Goal: Task Accomplishment & Management: Use online tool/utility

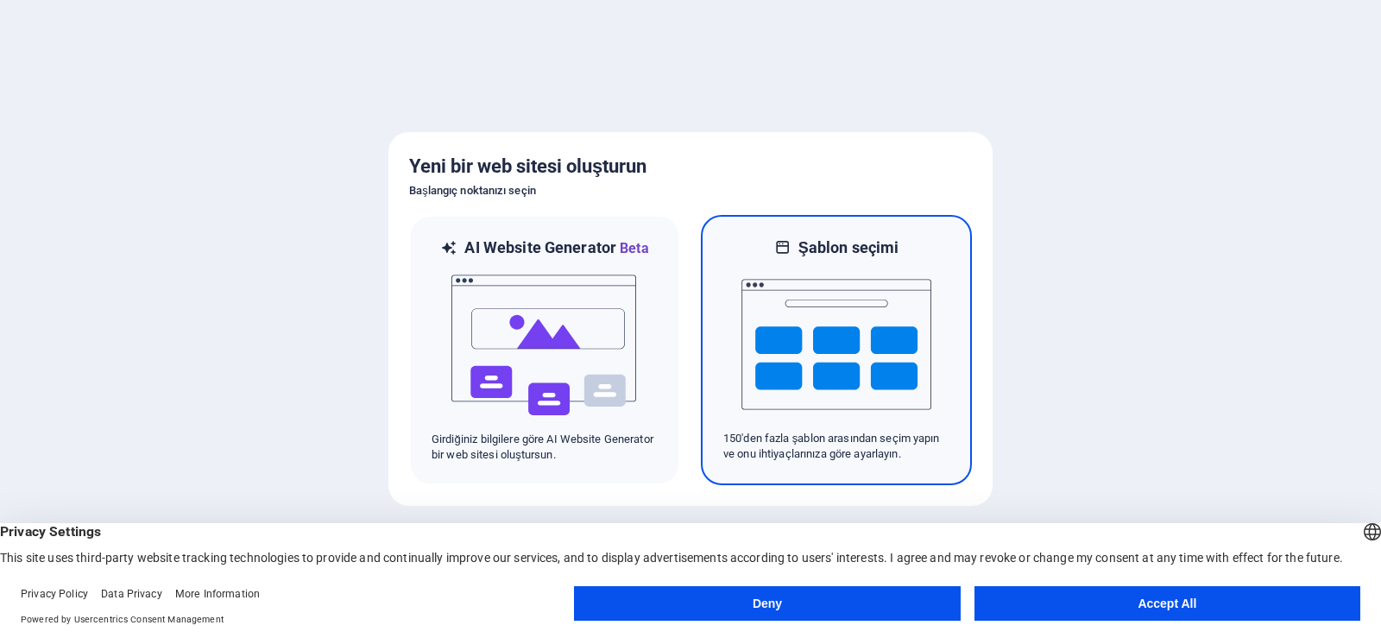
click at [849, 343] on img at bounding box center [836, 344] width 190 height 173
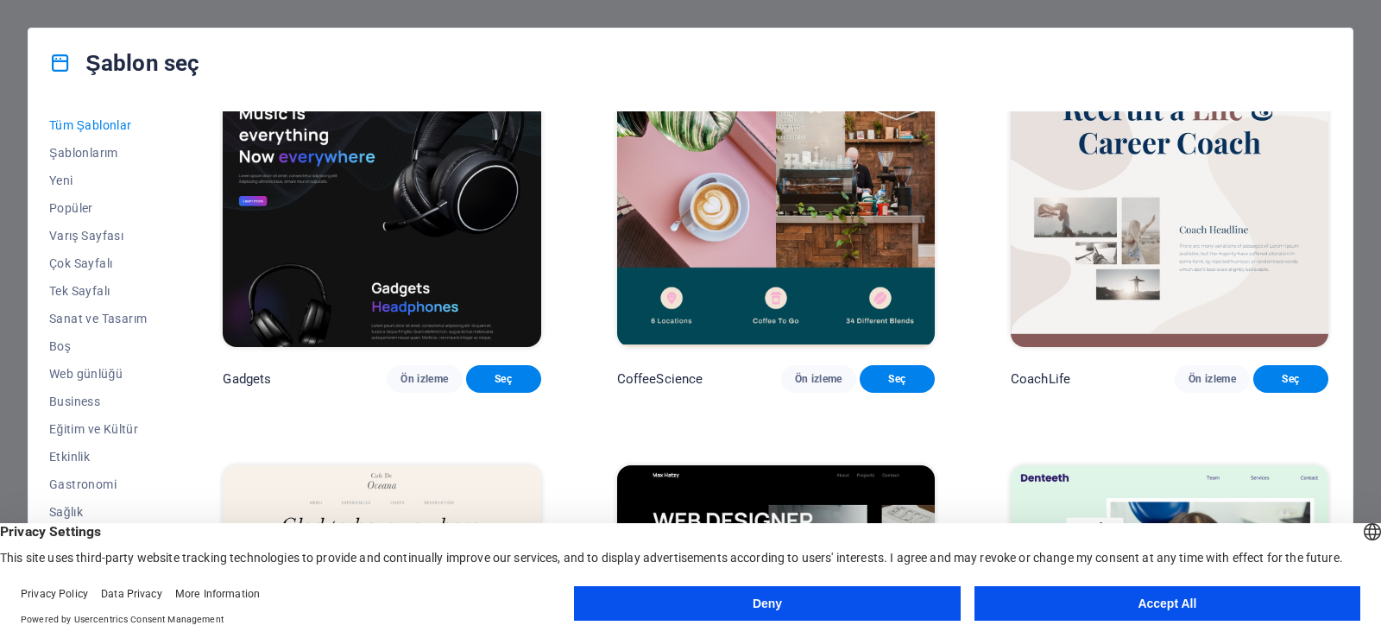
scroll to position [5006, 0]
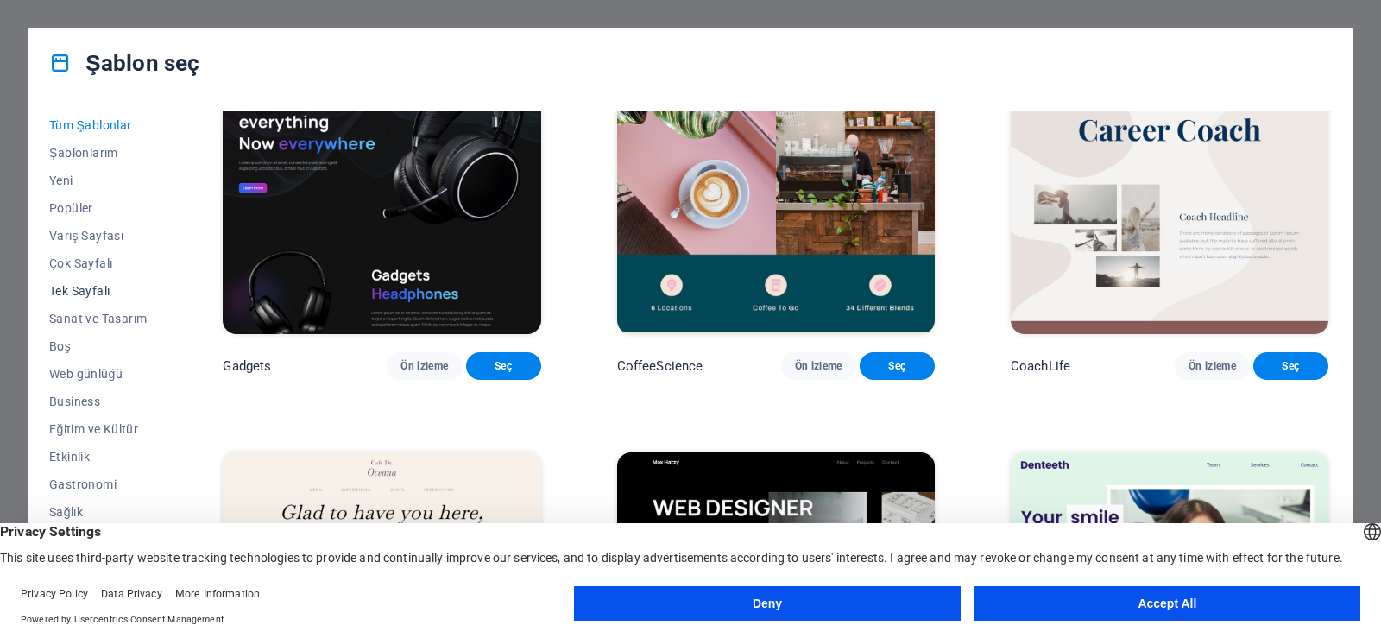
click at [87, 288] on span "Tek Sayfalı" at bounding box center [98, 291] width 98 height 14
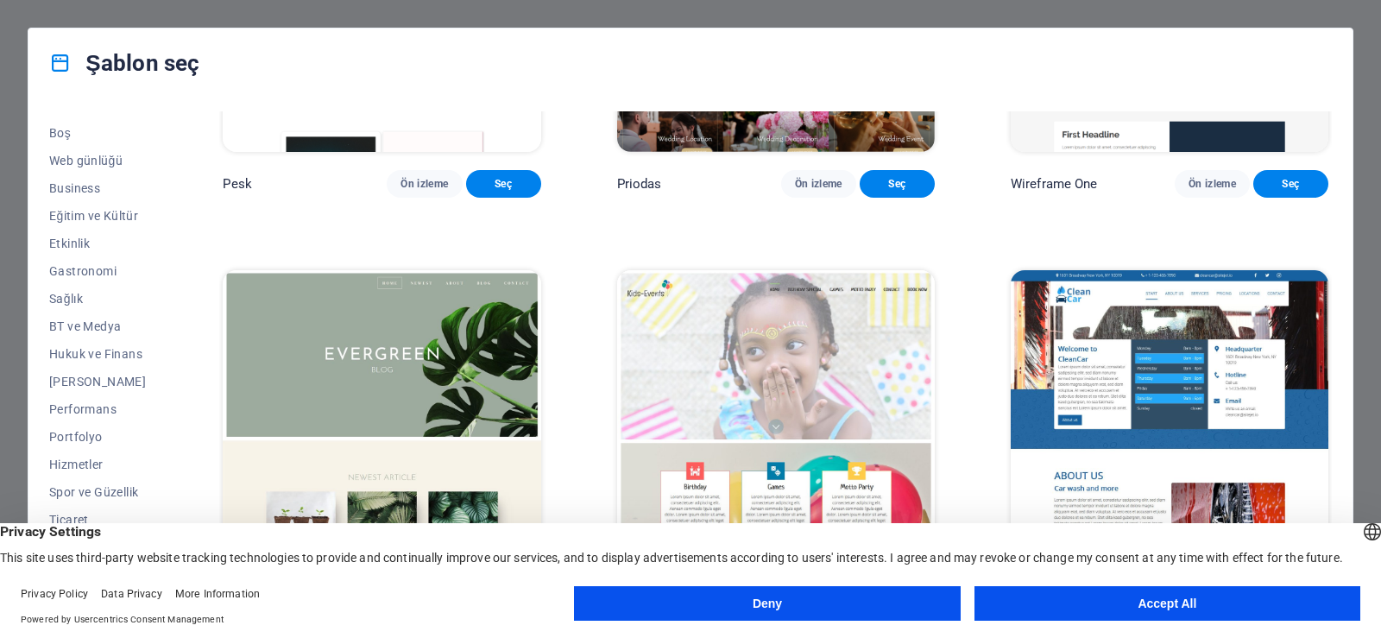
scroll to position [2809, 0]
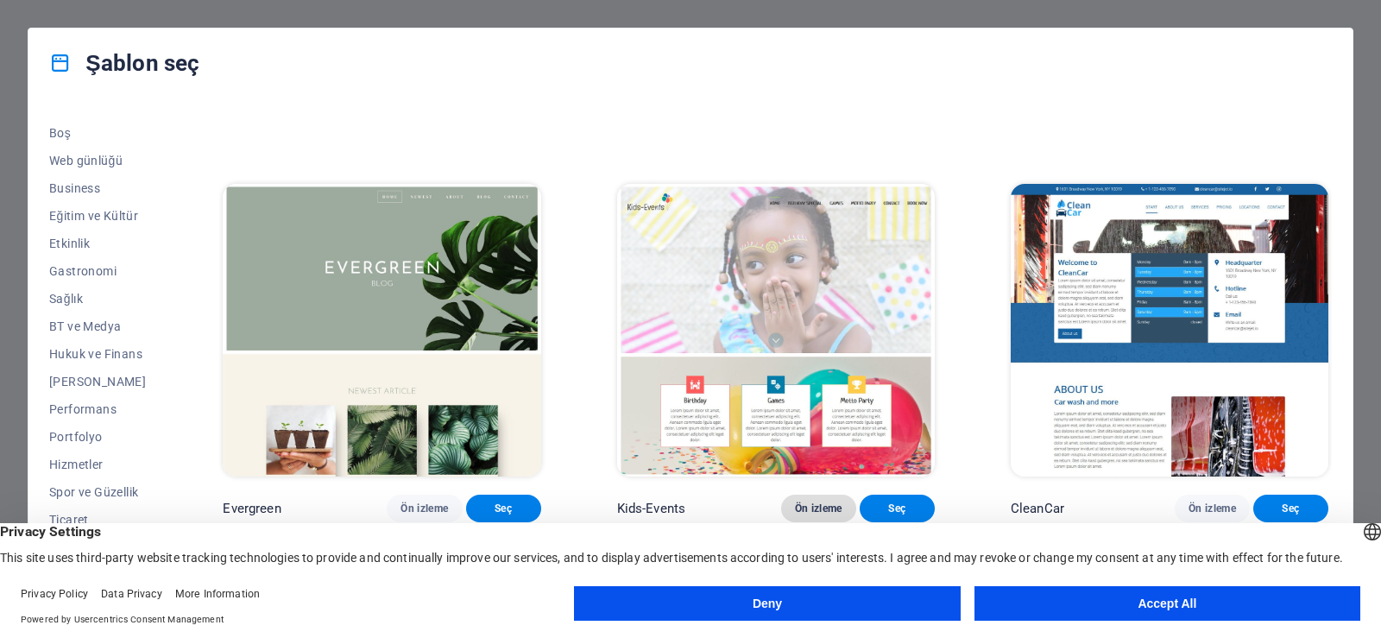
click at [821, 501] on span "Ön izleme" at bounding box center [818, 508] width 47 height 14
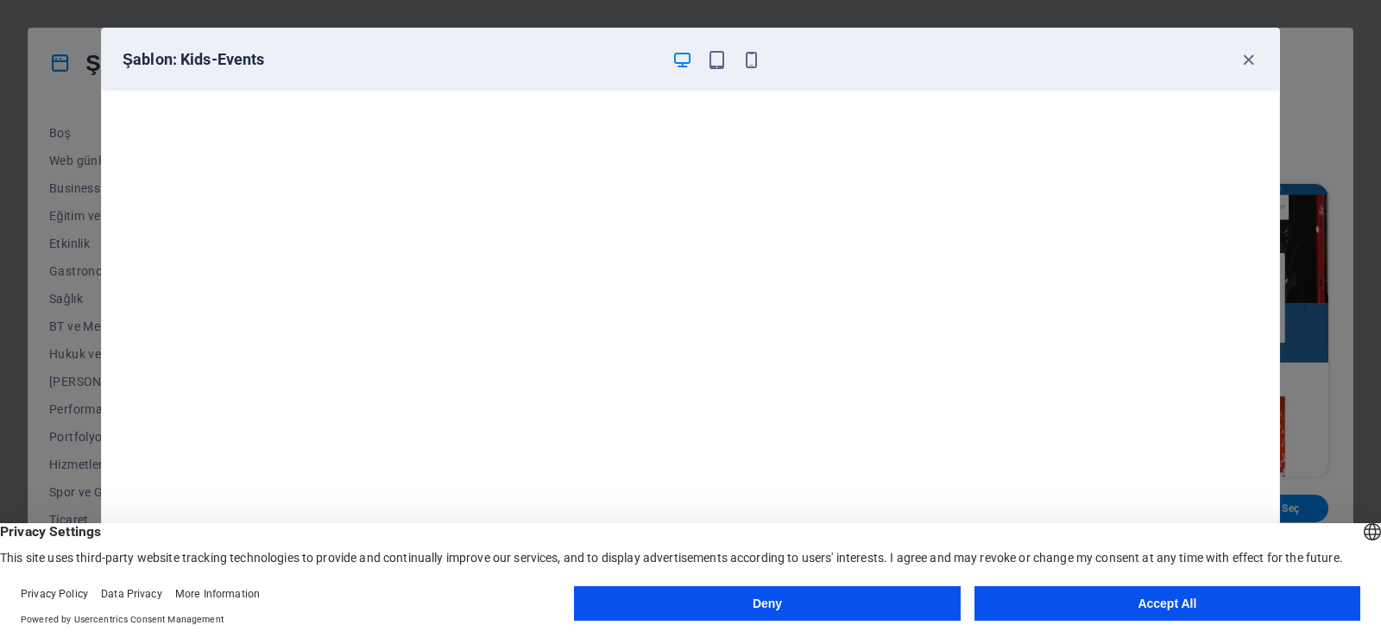
scroll to position [4, 0]
click at [1248, 62] on icon "button" at bounding box center [1249, 60] width 20 height 20
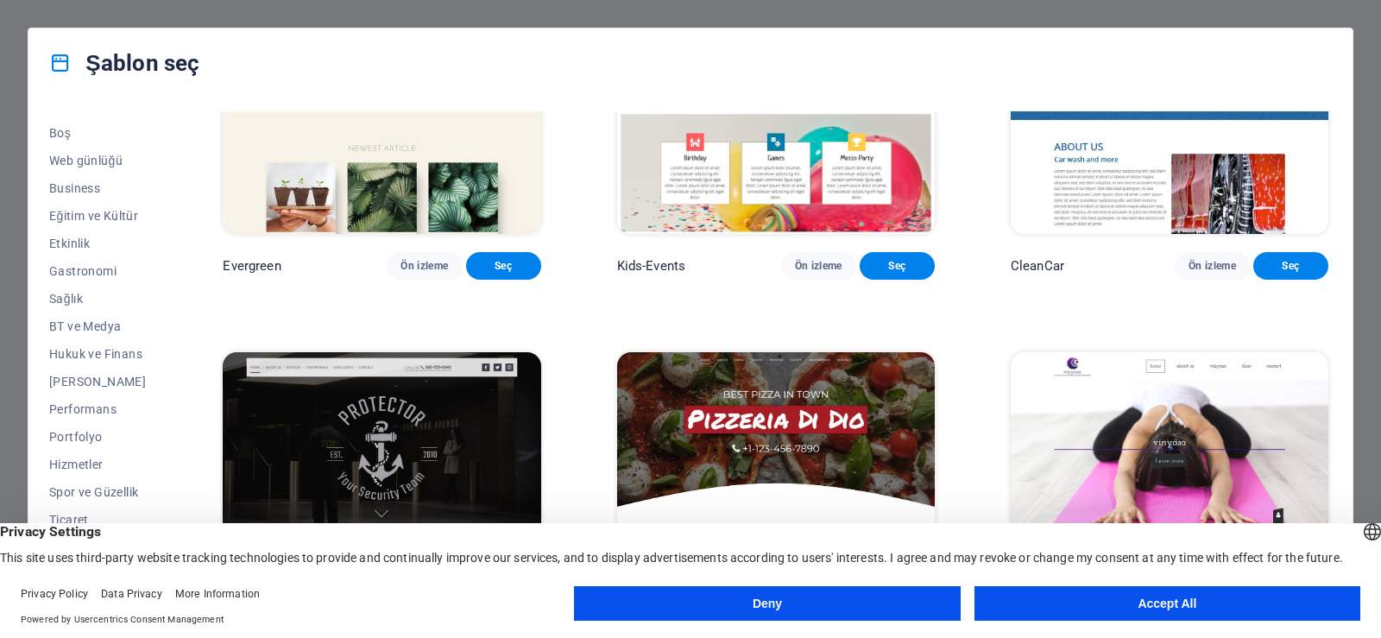
scroll to position [3067, 0]
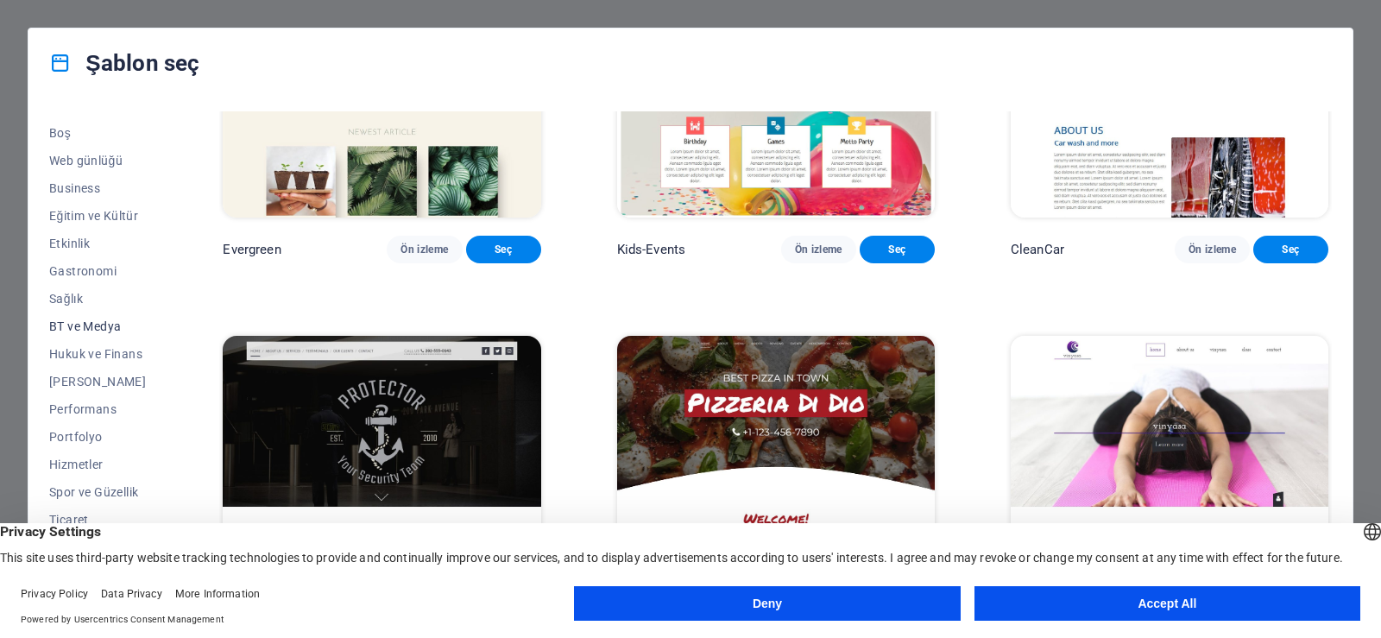
click at [89, 329] on span "BT ve Medya" at bounding box center [98, 326] width 98 height 14
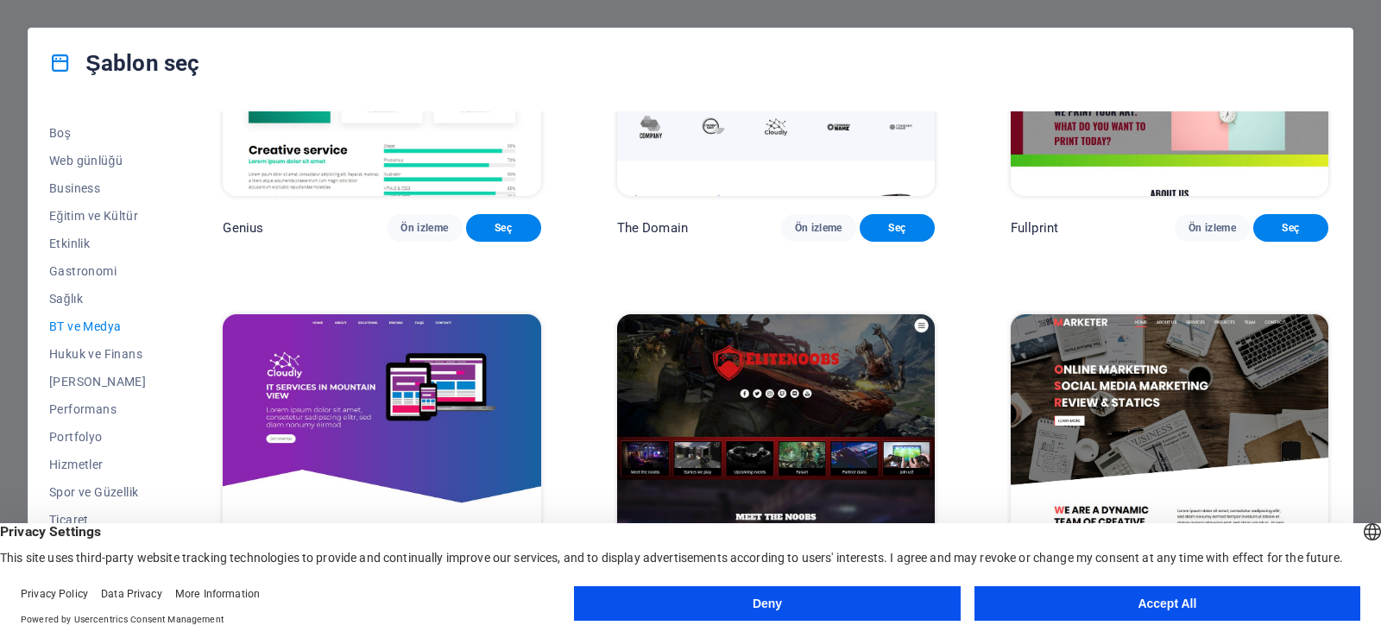
scroll to position [1063, 0]
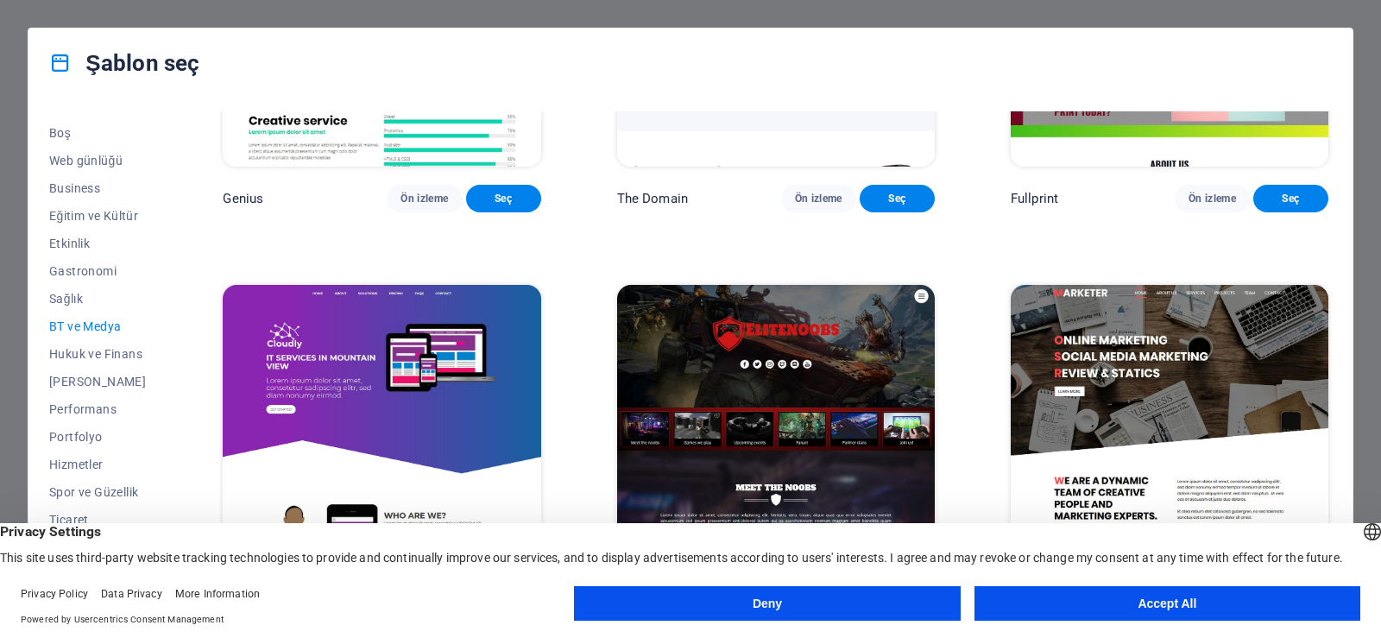
click at [365, 371] on img at bounding box center [382, 431] width 318 height 293
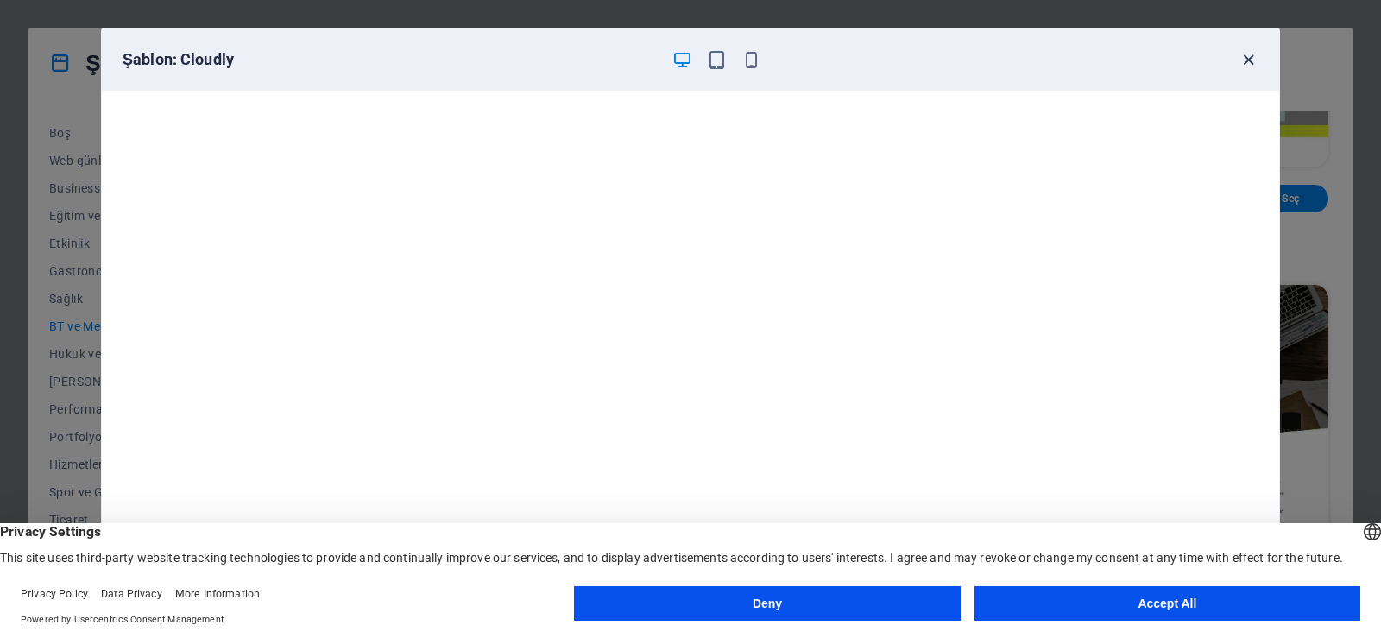
click at [1239, 65] on icon "button" at bounding box center [1249, 60] width 20 height 20
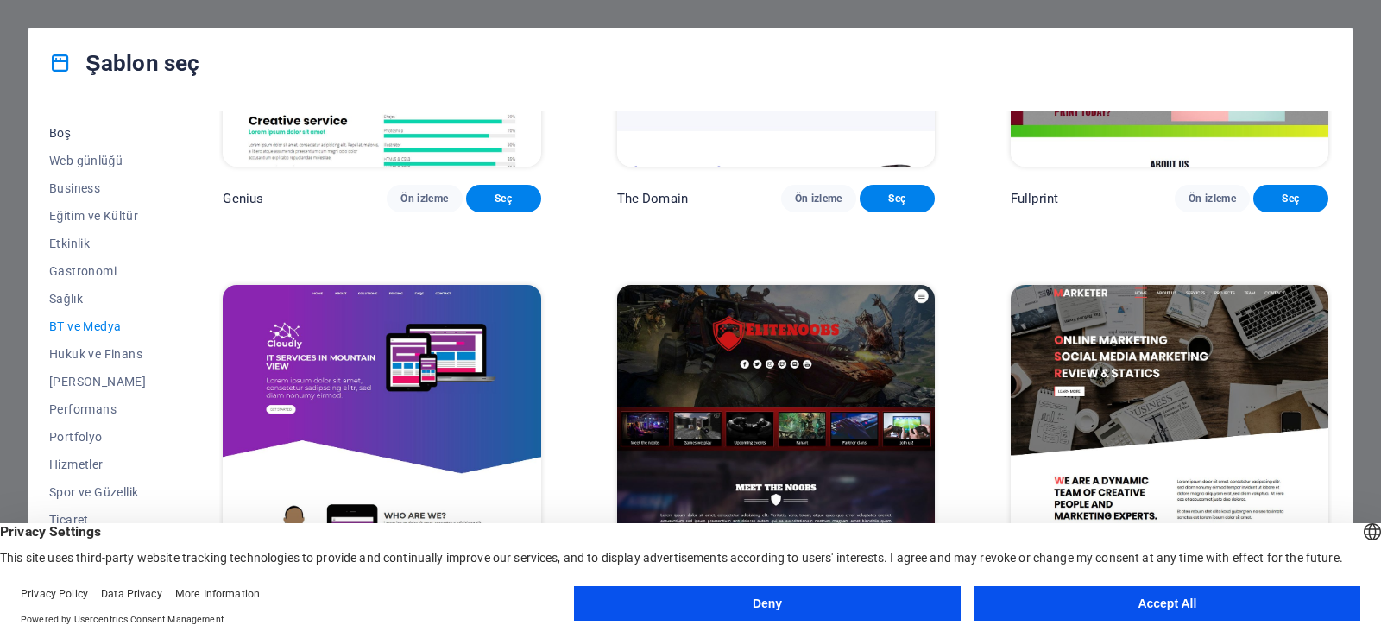
click at [69, 126] on span "Boş" at bounding box center [98, 133] width 98 height 14
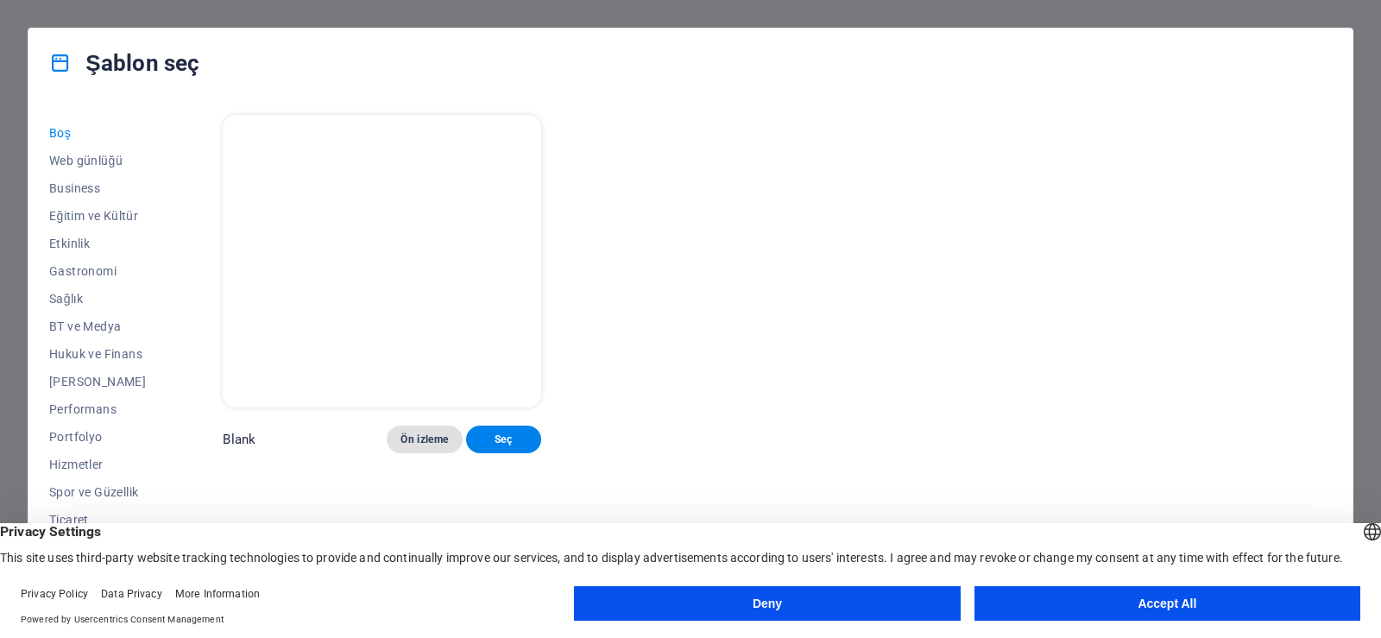
click at [426, 432] on span "Ön izleme" at bounding box center [423, 439] width 47 height 14
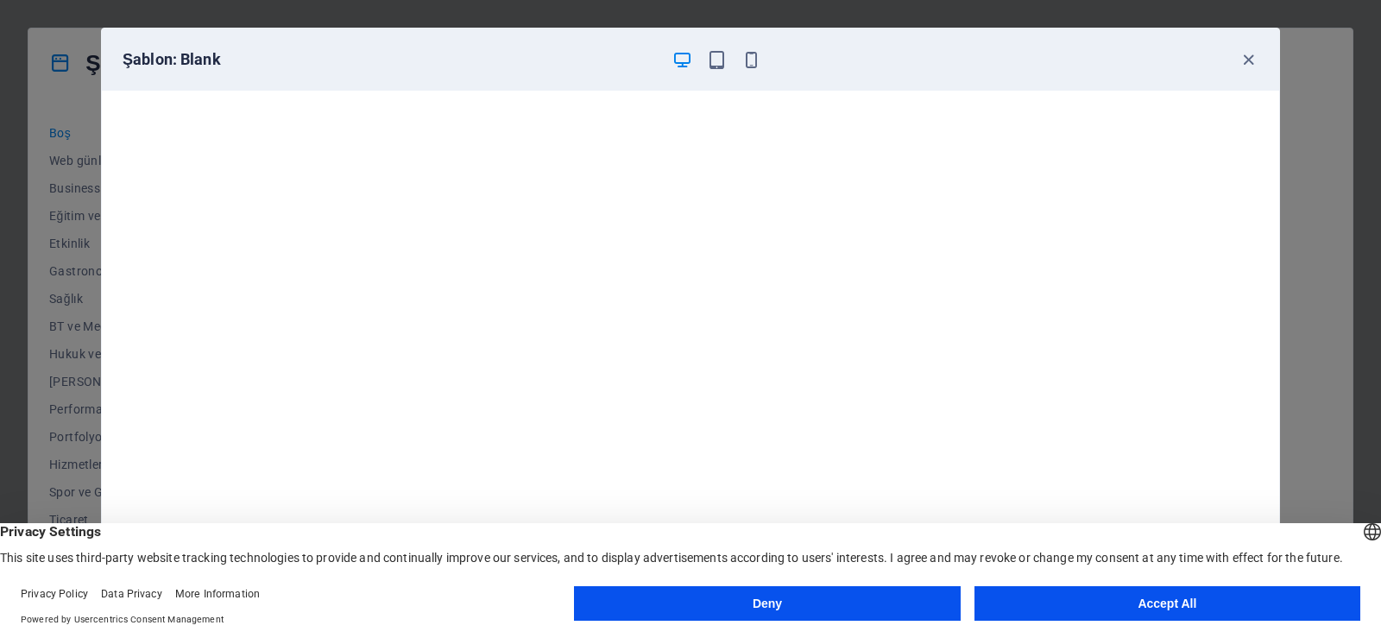
scroll to position [4, 0]
click at [779, 598] on button "Deny" at bounding box center [767, 603] width 386 height 35
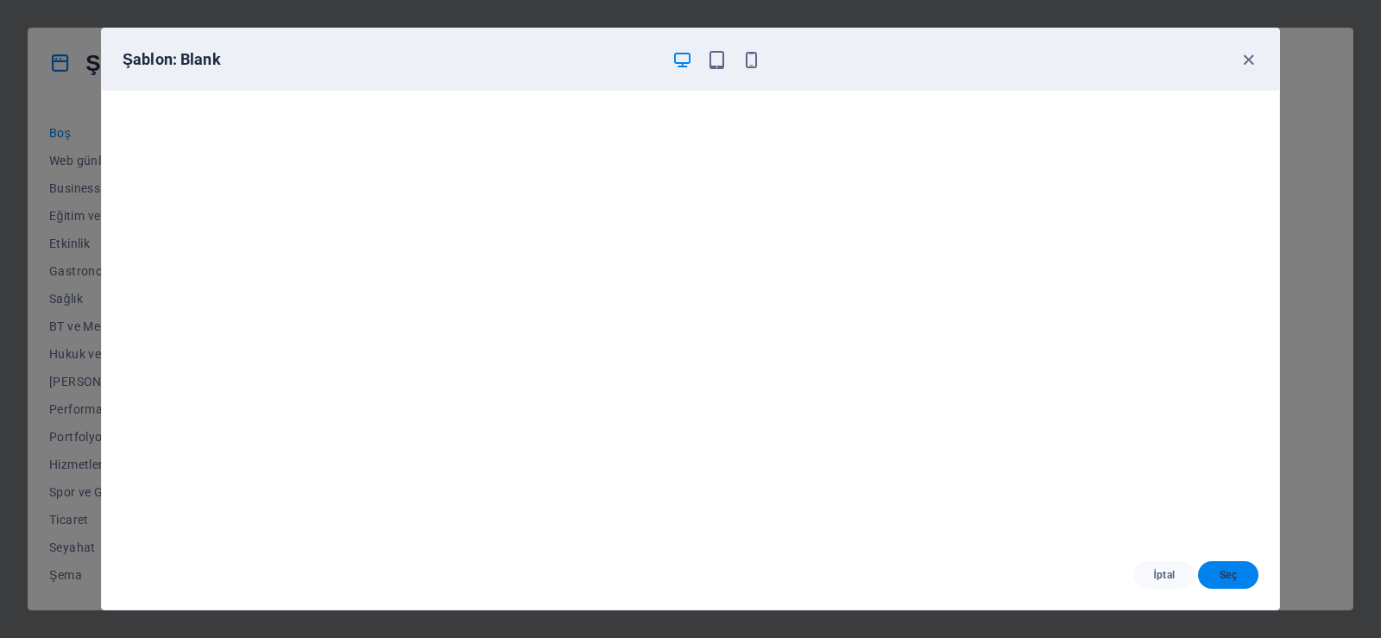
click at [1240, 573] on span "Seç" at bounding box center [1228, 575] width 33 height 14
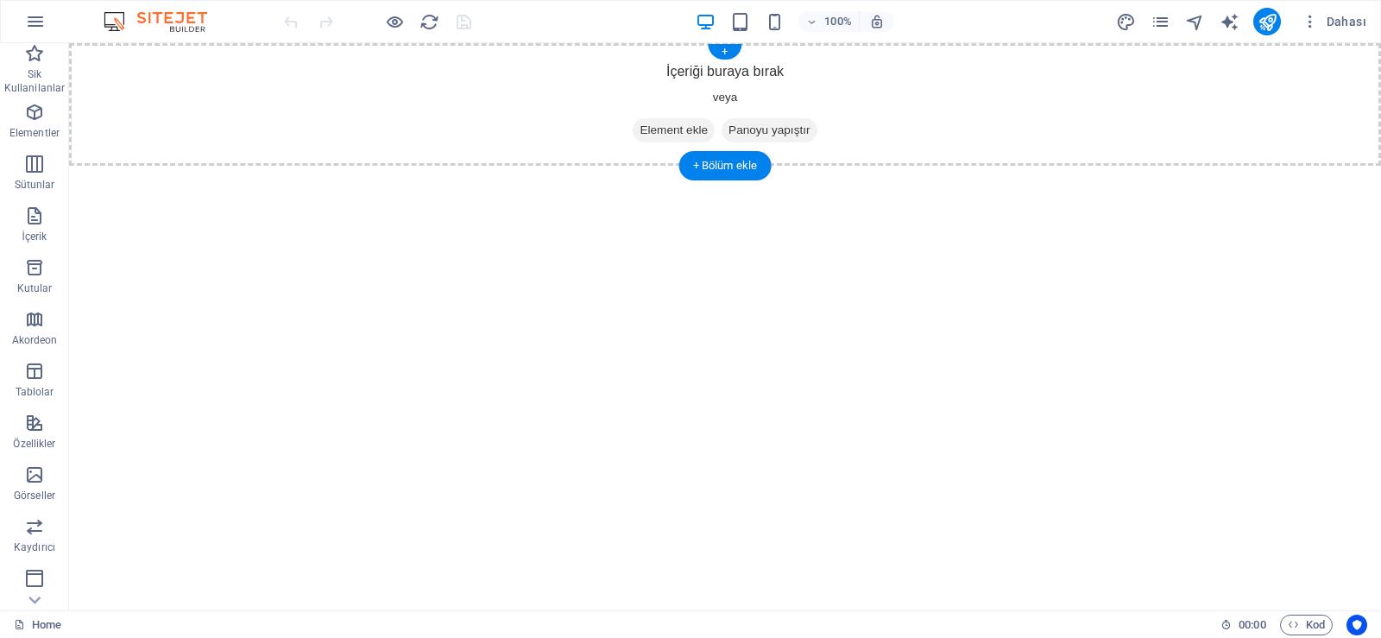
click at [724, 73] on div "İçeriği buraya bırak veya Element ekle Panoyu yapıştır" at bounding box center [725, 104] width 1312 height 123
click at [727, 52] on div "+" at bounding box center [725, 52] width 34 height 16
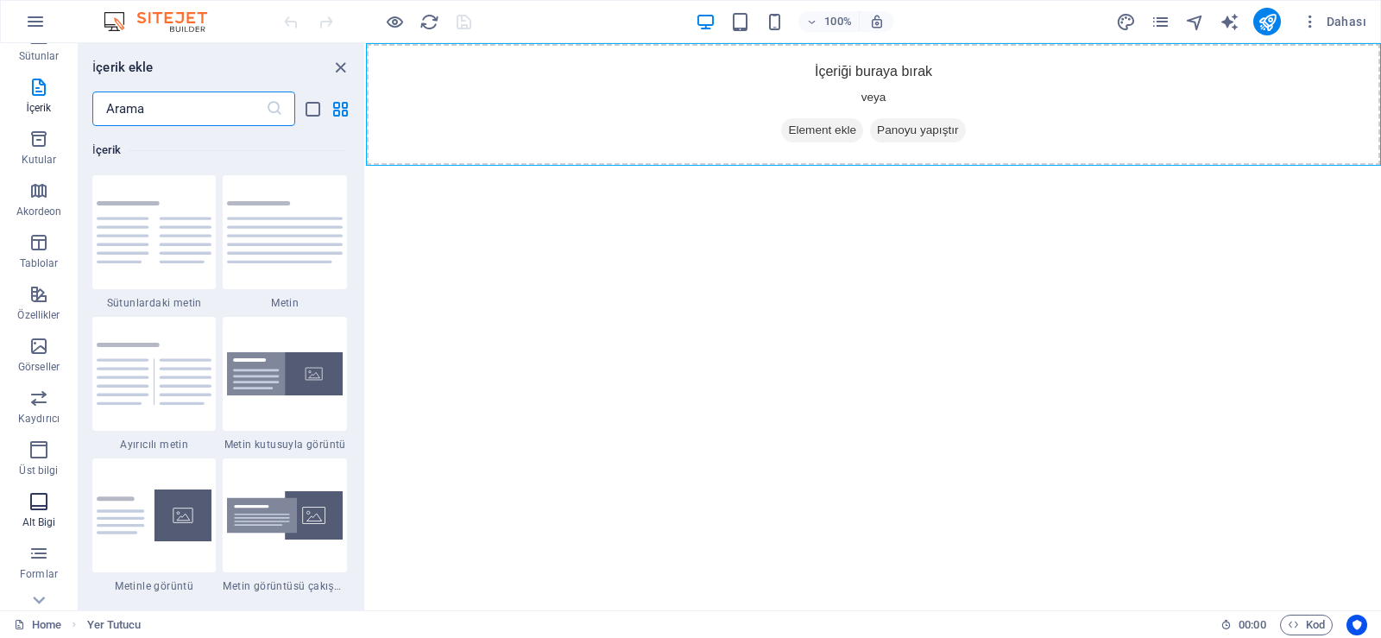
scroll to position [210, 0]
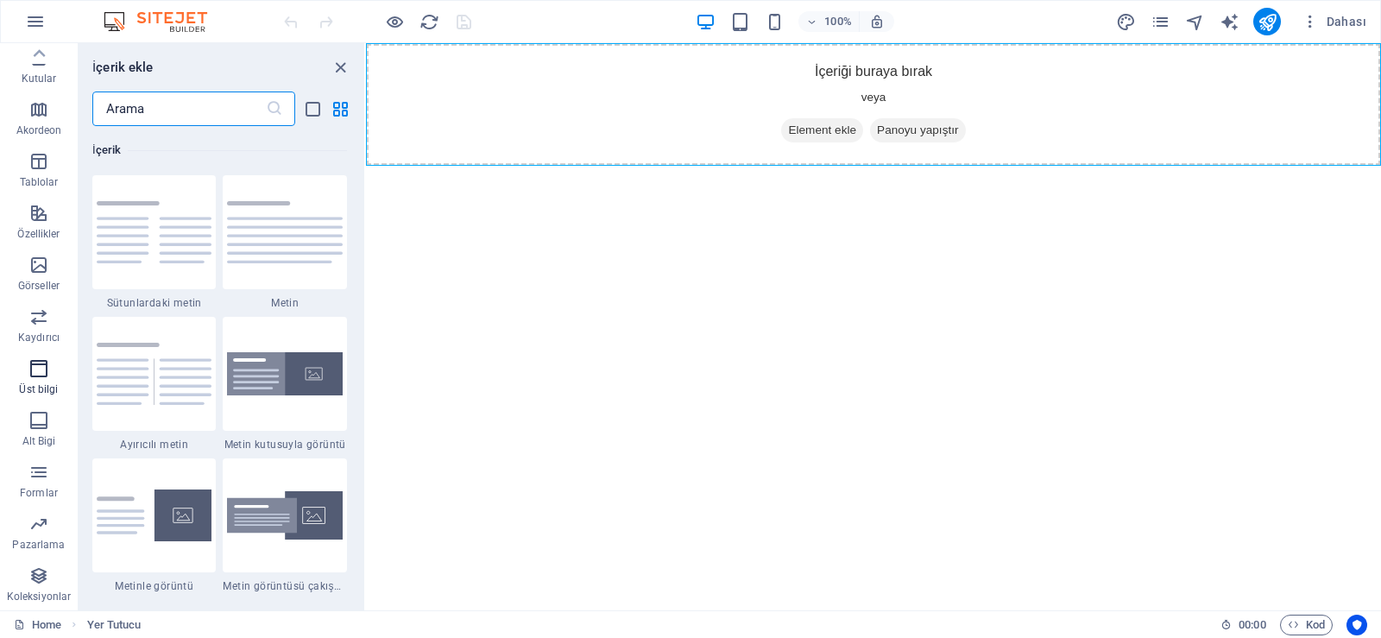
click at [42, 374] on icon "button" at bounding box center [38, 368] width 21 height 21
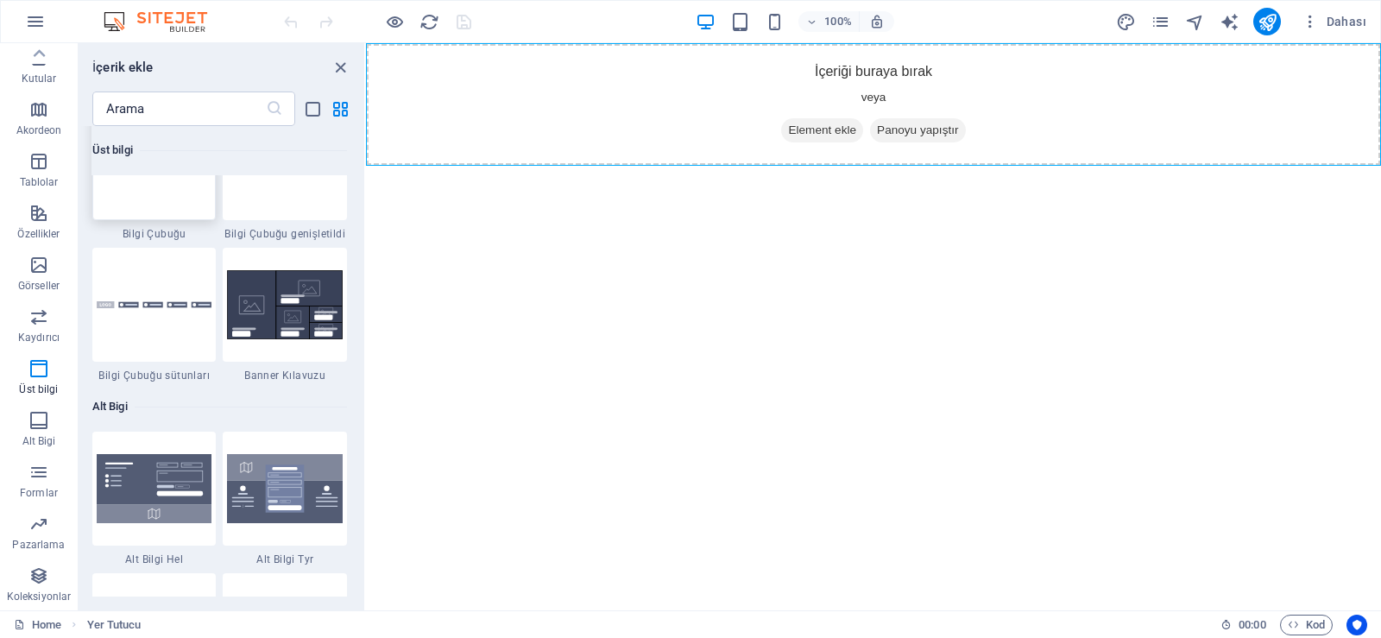
scroll to position [11084, 0]
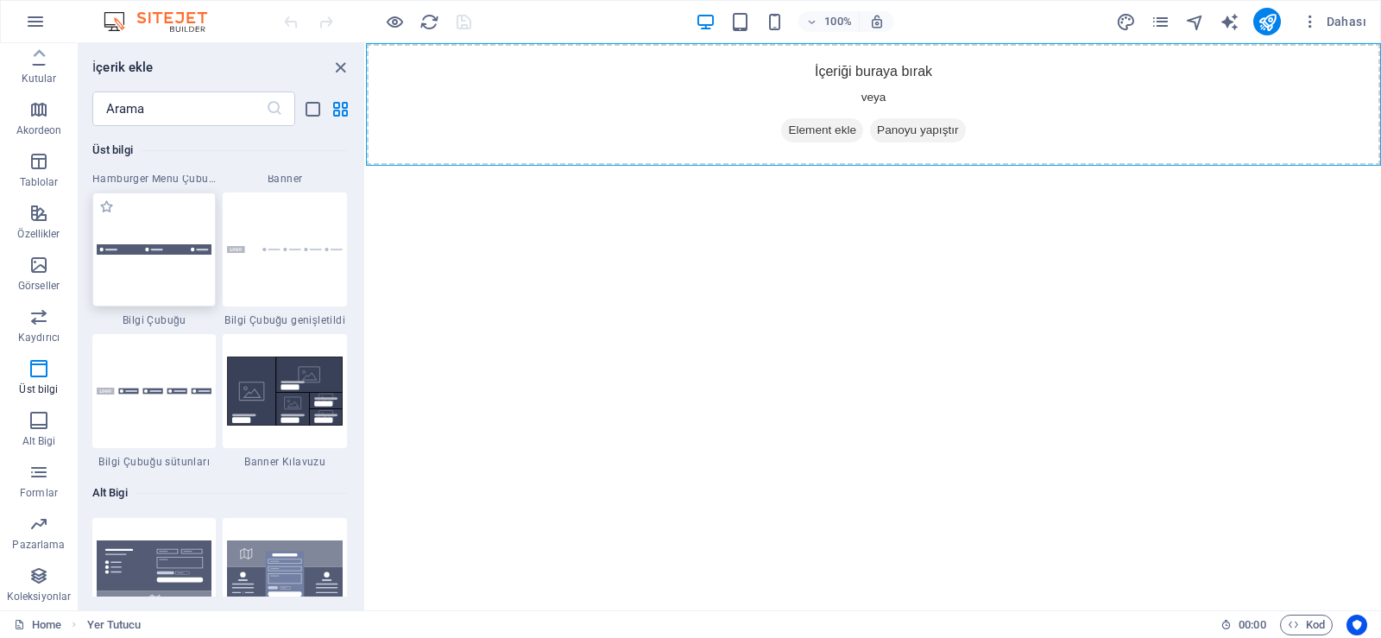
click at [147, 274] on div at bounding box center [154, 249] width 124 height 114
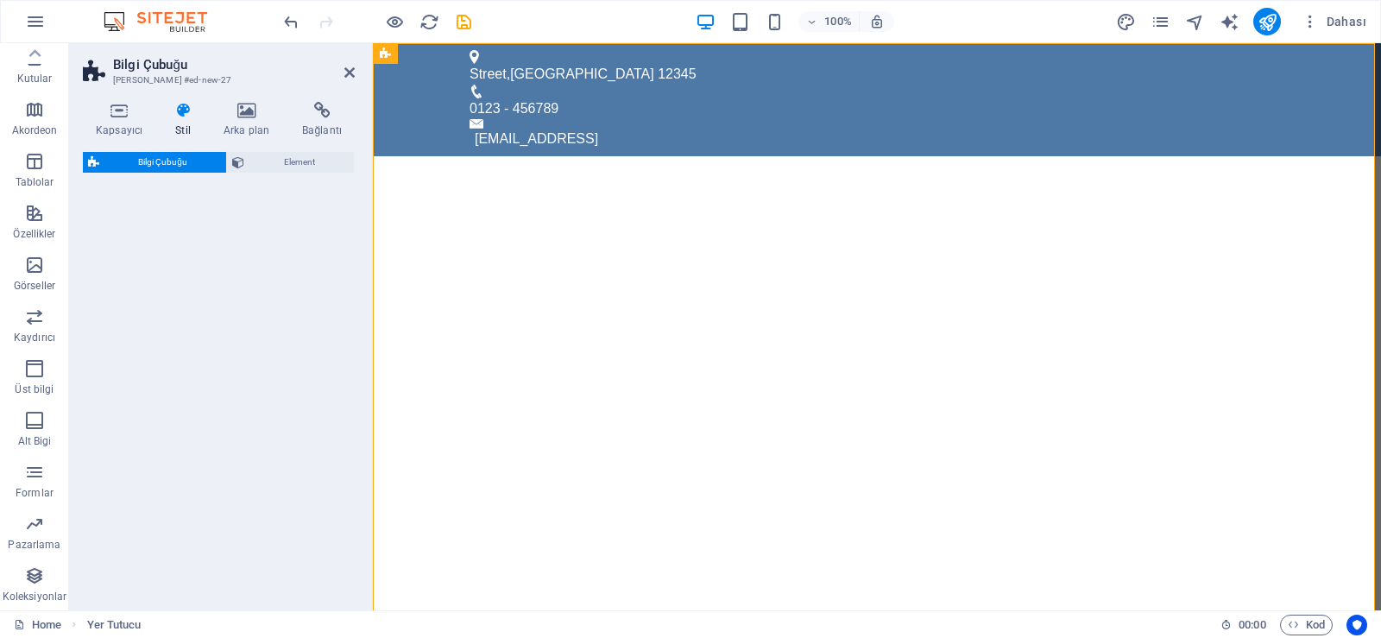
select select "rem"
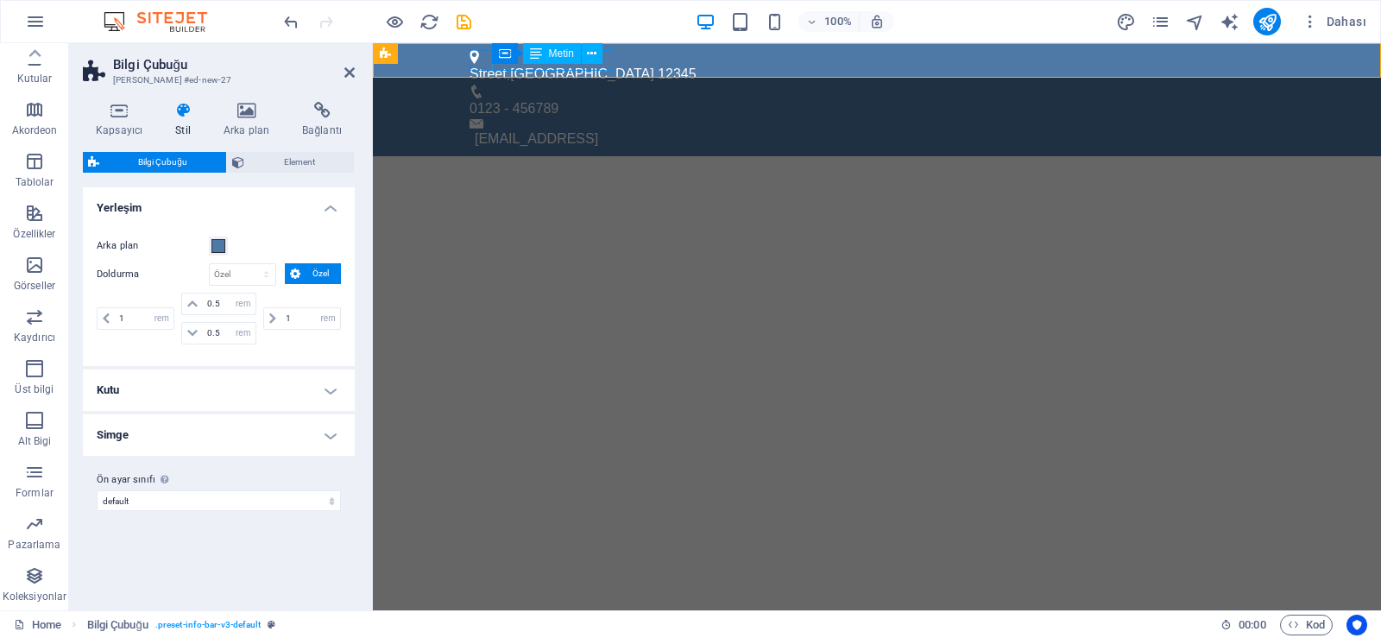
click at [564, 50] on span "Metin" at bounding box center [561, 53] width 25 height 10
click at [603, 58] on div "Kapsayıcı Metin" at bounding box center [553, 54] width 122 height 22
click at [589, 53] on icon at bounding box center [591, 54] width 9 height 18
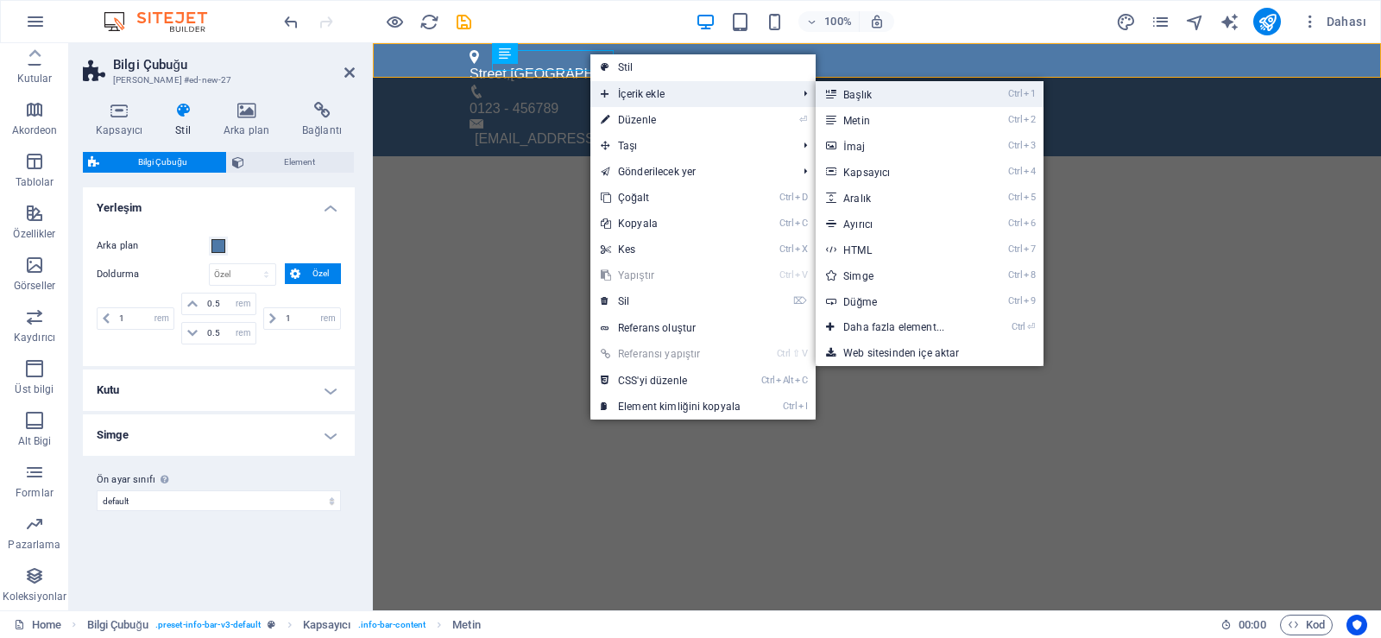
click at [867, 99] on link "Ctrl 1 Başlık" at bounding box center [897, 94] width 163 height 26
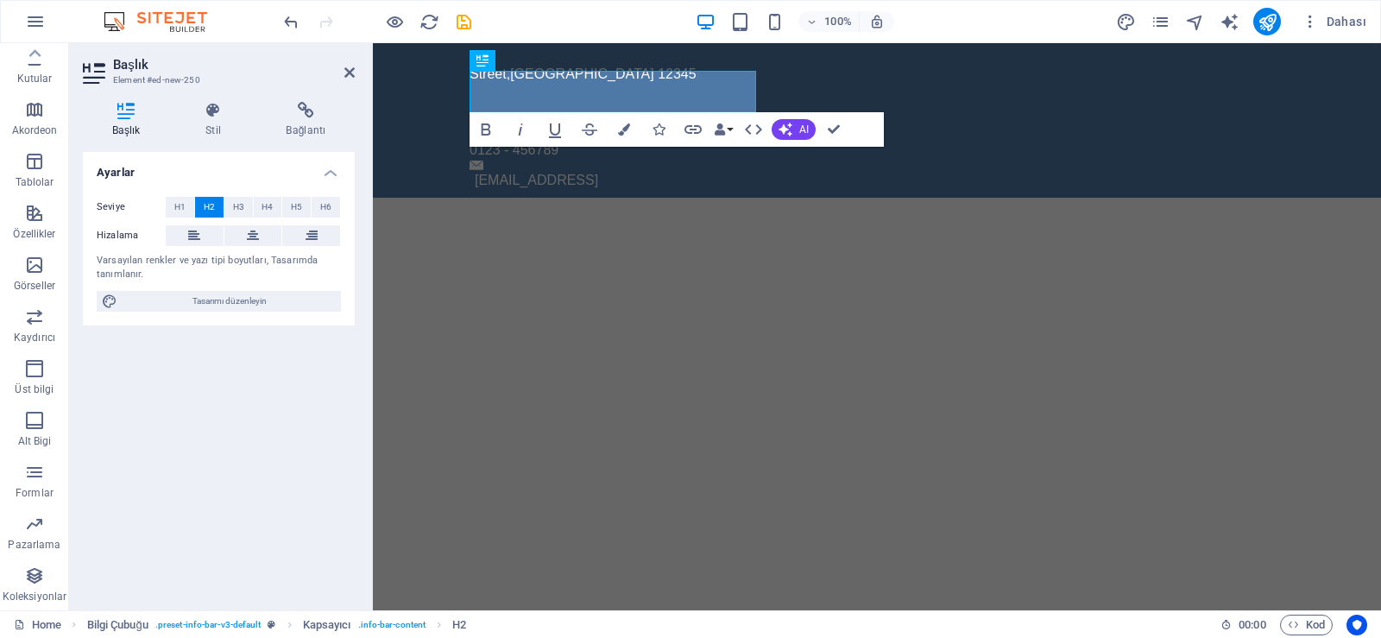
click at [749, 198] on html "Skip to [GEOGRAPHIC_DATA] Yeni başlık 0123 - 456789 [EMAIL_ADDRESS]" at bounding box center [877, 120] width 1008 height 154
click at [476, 51] on icon at bounding box center [474, 54] width 9 height 18
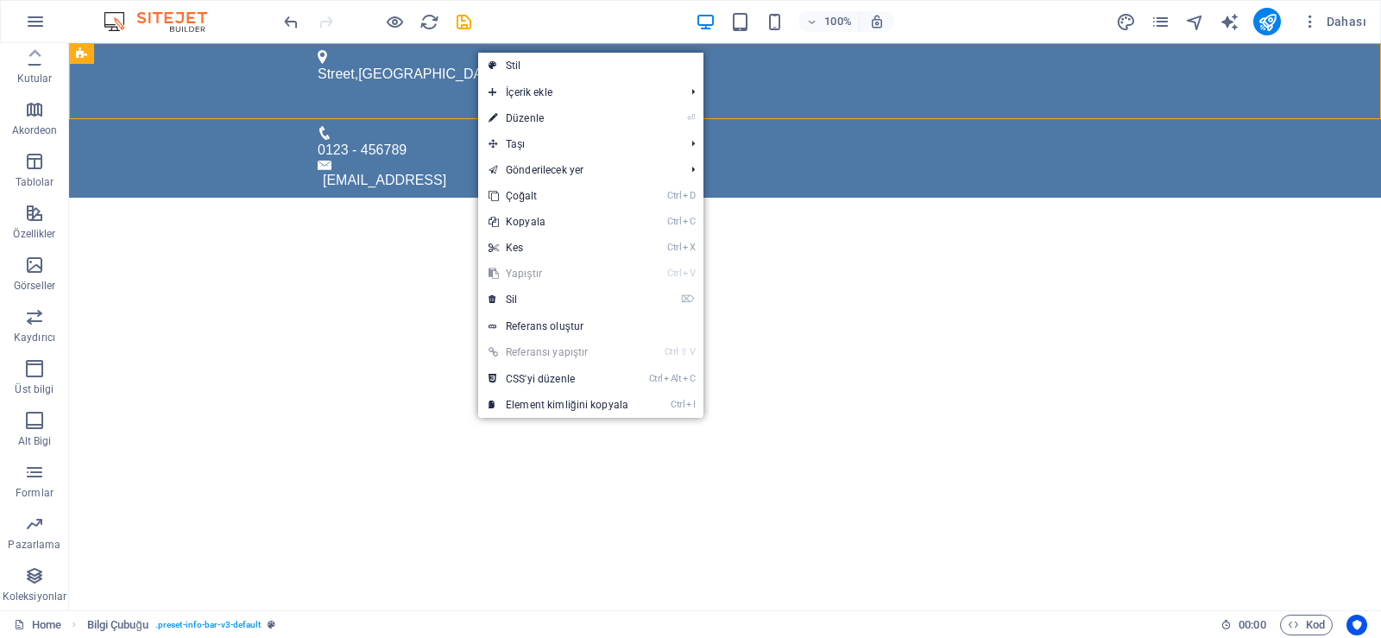
click at [398, 157] on html "Skip to [GEOGRAPHIC_DATA] Yeni başlık 0123 - 456789 [EMAIL_ADDRESS]" at bounding box center [725, 120] width 1312 height 154
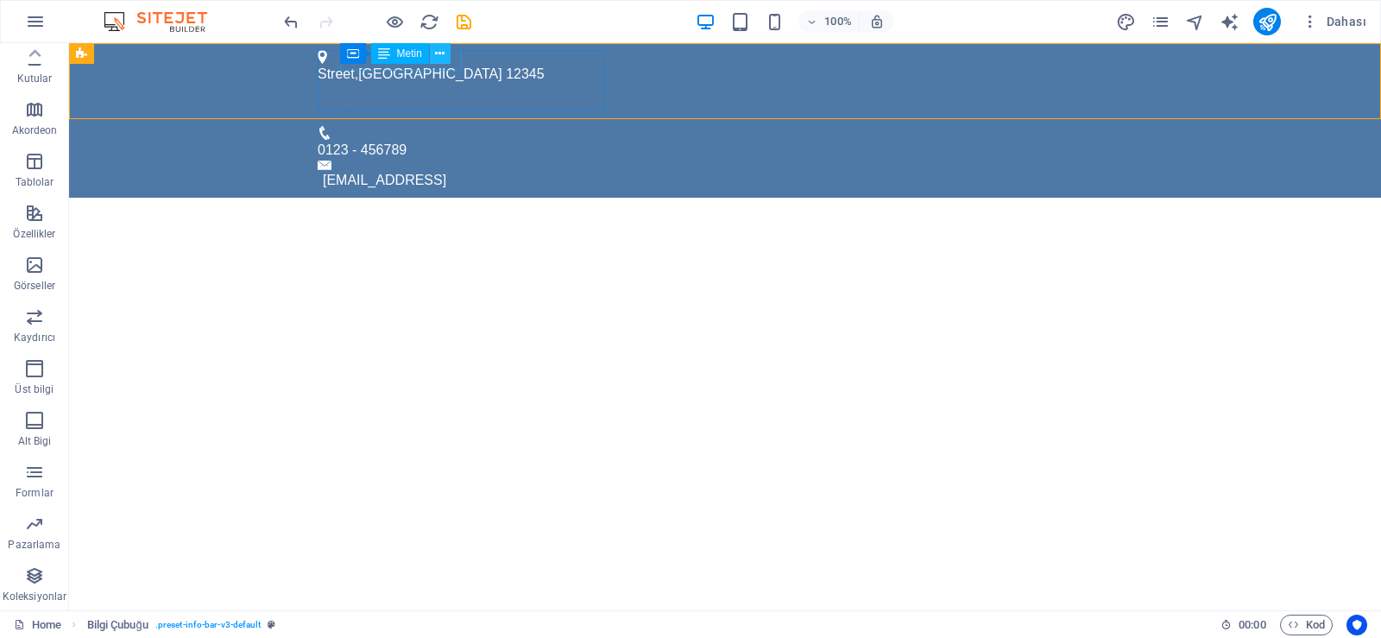
click at [438, 62] on icon at bounding box center [439, 54] width 9 height 18
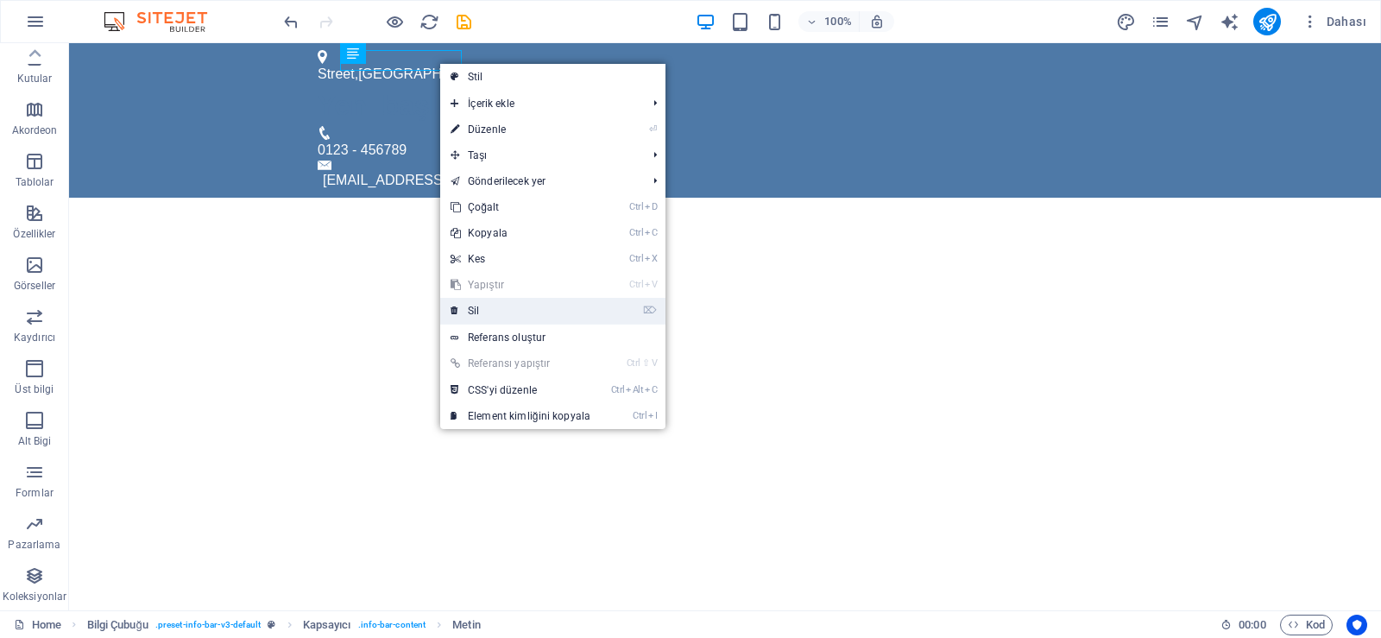
click at [497, 310] on link "⌦ Sil" at bounding box center [520, 311] width 161 height 26
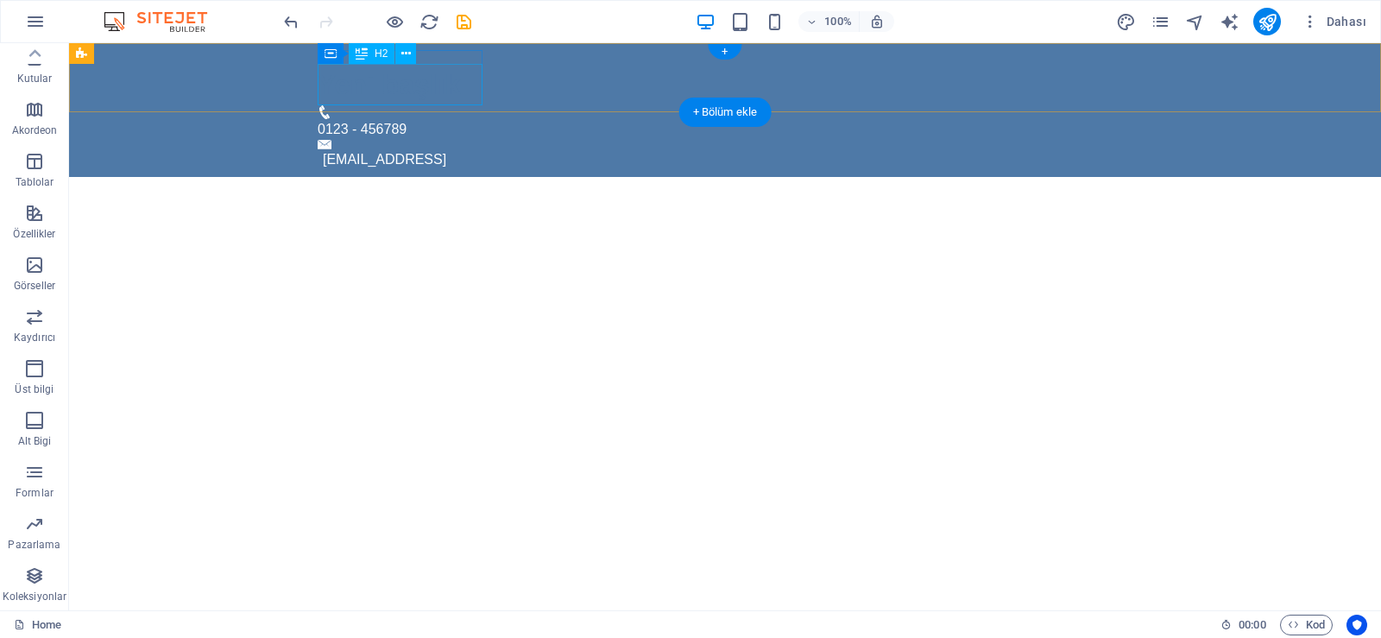
click at [396, 70] on div "Yeni başlık" at bounding box center [718, 84] width 801 height 41
click at [381, 79] on div "Yeni başlık" at bounding box center [718, 84] width 801 height 41
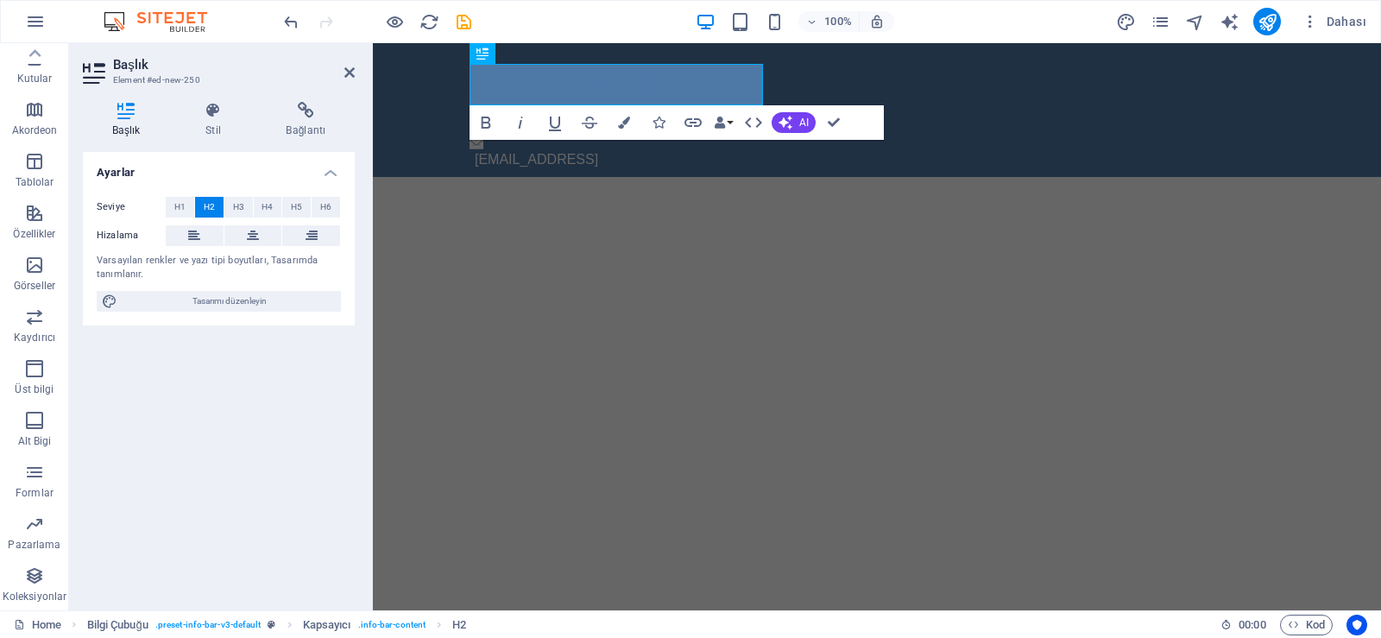
click at [701, 177] on html "Skip to main content Casper Yetkili Servis 0123 - 456789 [EMAIL_ADDRESS]" at bounding box center [877, 110] width 1008 height 134
click at [834, 177] on html "Skip to main content Casper Yetkili Servis 0123 - 456789 [EMAIL_ADDRESS]" at bounding box center [877, 110] width 1008 height 134
click at [482, 123] on icon "button" at bounding box center [486, 123] width 9 height 12
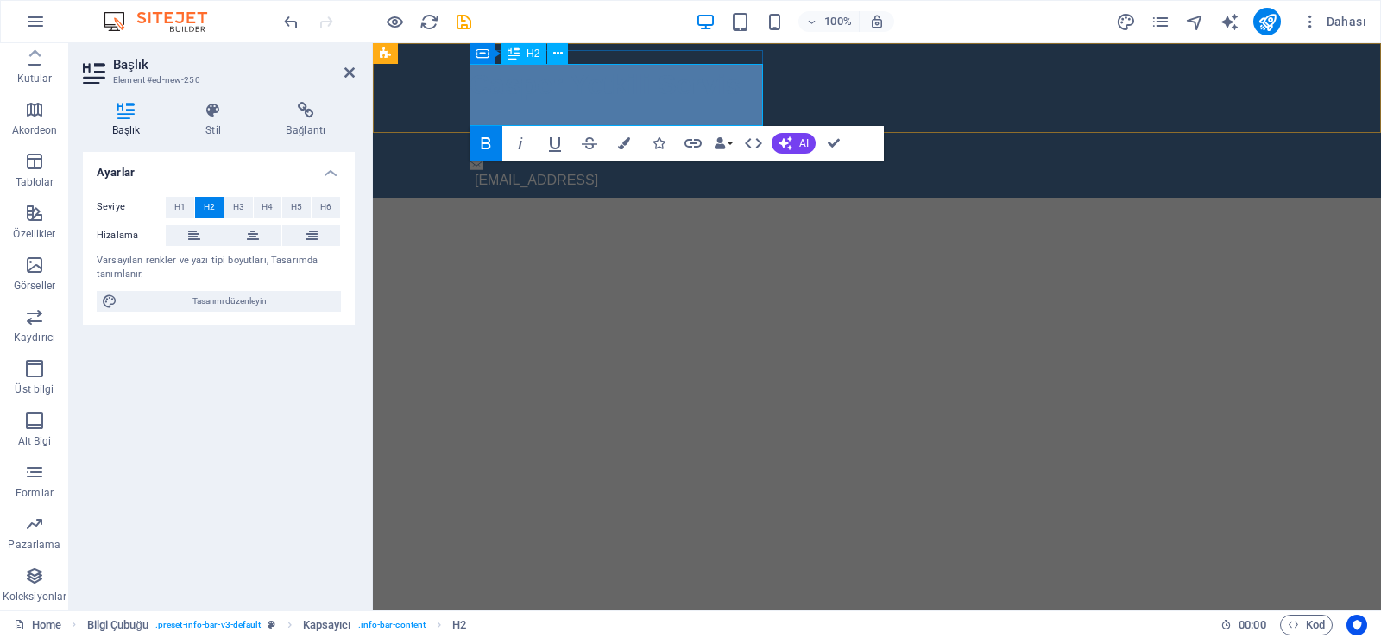
click at [522, 116] on div "[PERSON_NAME]li Servis ​" at bounding box center [870, 95] width 801 height 62
drag, startPoint x: 540, startPoint y: 228, endPoint x: 533, endPoint y: 219, distance: 11.1
click at [539, 198] on html "Skip to main content Casper Yetkili Servis ​ 01 ​ ​ 23 - 456789 [EMAIL_ADDRESS]" at bounding box center [877, 120] width 1008 height 154
click at [600, 198] on html "Skip to main content Casper Yetkili Servis ​ 01 ​ ​ 23 - 456789 [EMAIL_ADDRESS]" at bounding box center [877, 120] width 1008 height 154
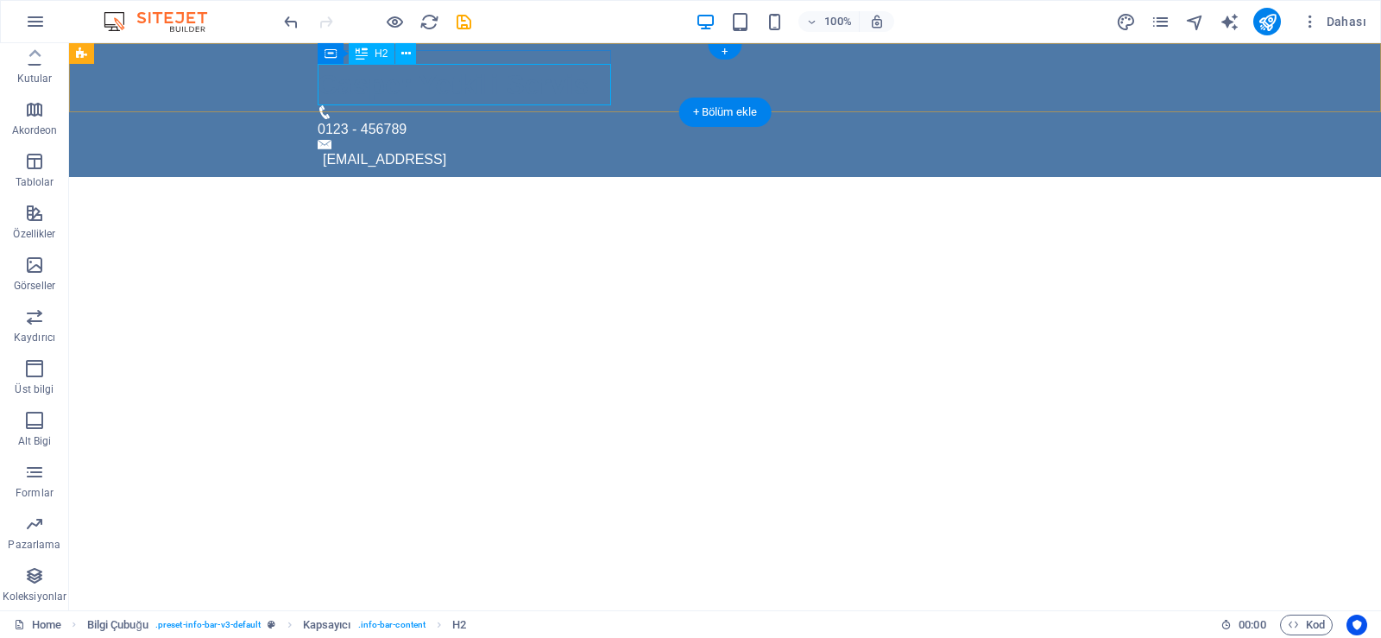
click at [534, 85] on div "Casper Yetkili Servis" at bounding box center [718, 84] width 801 height 41
click at [407, 122] on span "01 ​ ​ 23 - 456789" at bounding box center [362, 129] width 89 height 15
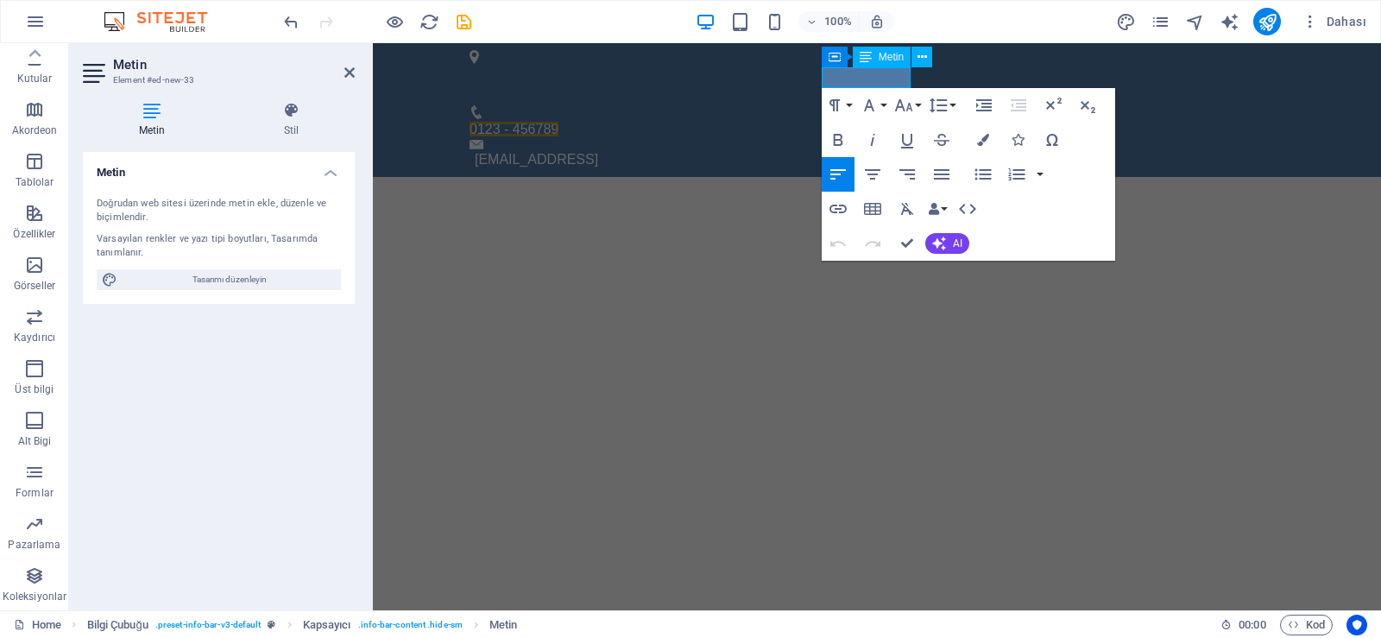
click at [690, 177] on html "Skip to main content Casper Yetkili Servis 0123 - 456789 [EMAIL_ADDRESS]" at bounding box center [877, 110] width 1008 height 134
click at [1358, 25] on span "Dahası" at bounding box center [1334, 21] width 65 height 17
